Goal: Book appointment/travel/reservation

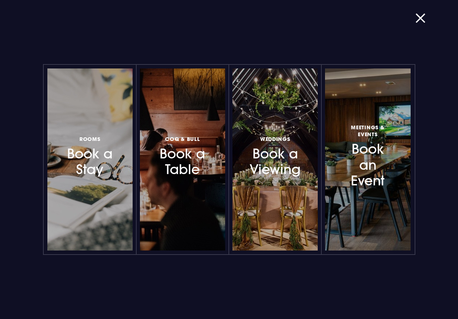
click at [216, 160] on div at bounding box center [216, 160] width 0 height 0
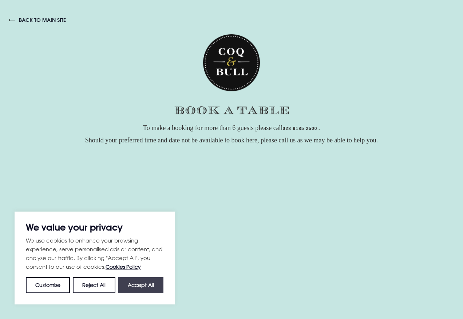
click at [140, 285] on button "Accept All" at bounding box center [140, 285] width 45 height 16
checkbox input "true"
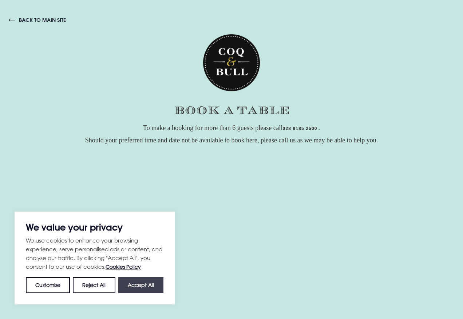
checkbox input "true"
